Goal: Browse casually: Explore the website without a specific task or goal

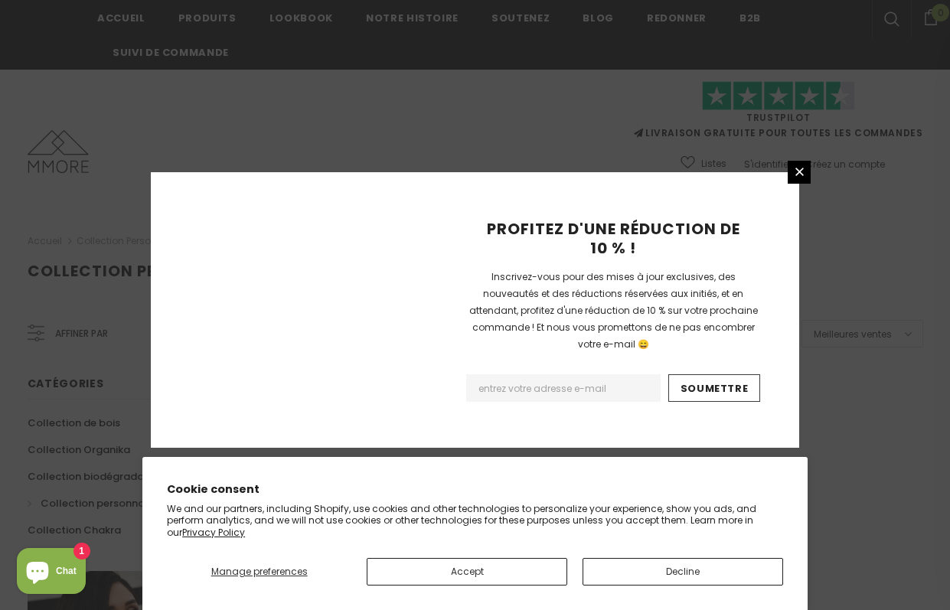
scroll to position [1028, 0]
